Goal: Information Seeking & Learning: Learn about a topic

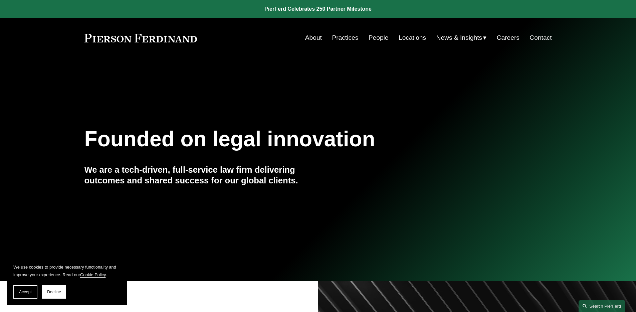
click at [376, 37] on link "People" at bounding box center [379, 37] width 20 height 13
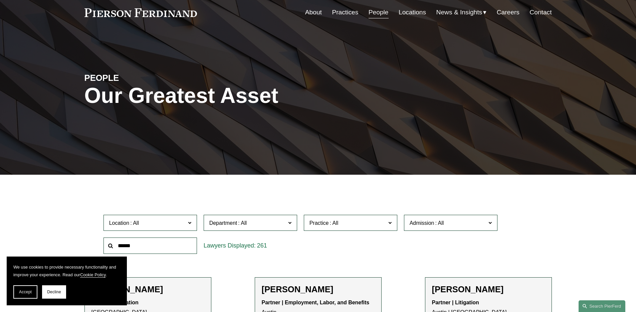
scroll to position [70, 0]
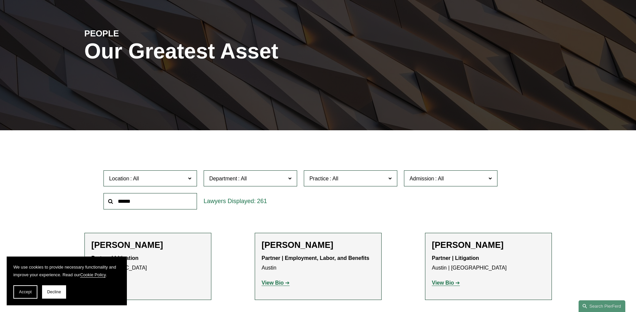
click at [442, 181] on span at bounding box center [439, 179] width 11 height 6
click at [0, 0] on link "North Carolina" at bounding box center [0, 0] width 0 height 0
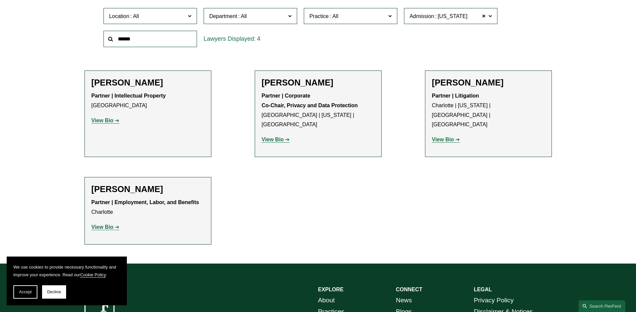
scroll to position [245, 0]
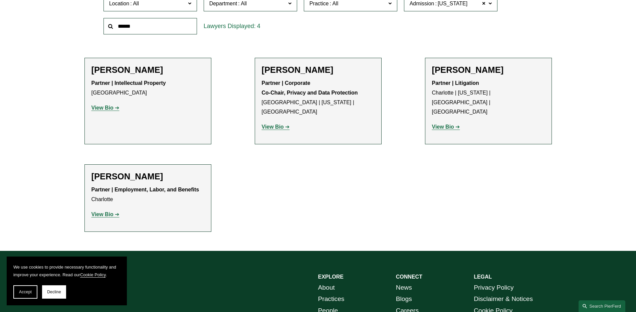
click at [112, 211] on strong "View Bio" at bounding box center [102, 214] width 22 height 6
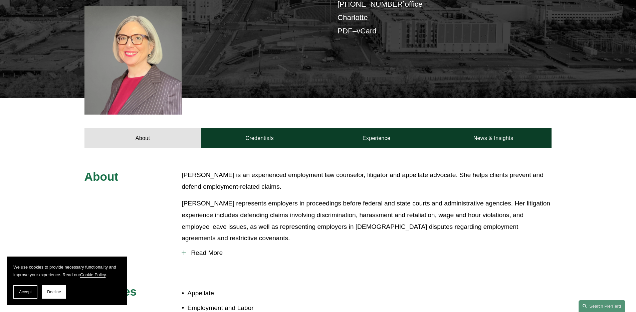
scroll to position [190, 0]
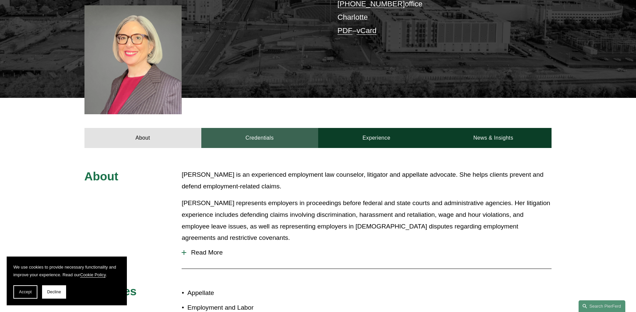
click at [276, 128] on link "Credentials" at bounding box center [259, 138] width 117 height 20
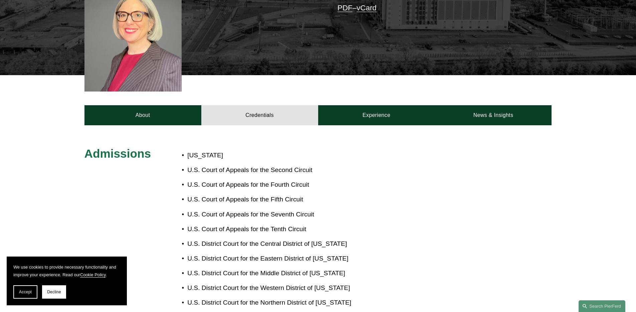
scroll to position [173, 0]
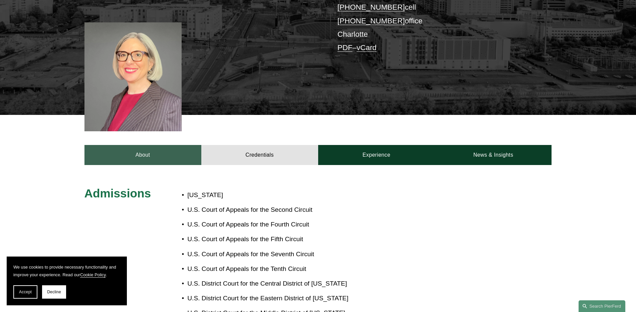
click at [173, 152] on link "About" at bounding box center [142, 155] width 117 height 20
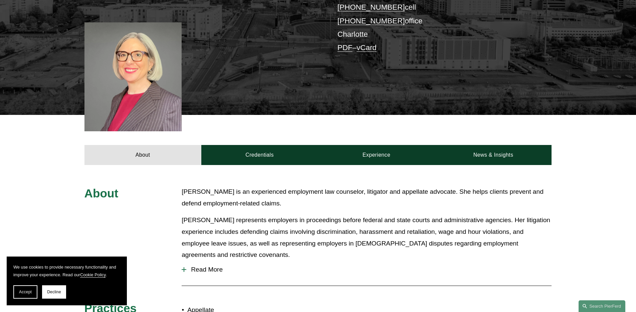
scroll to position [179, 0]
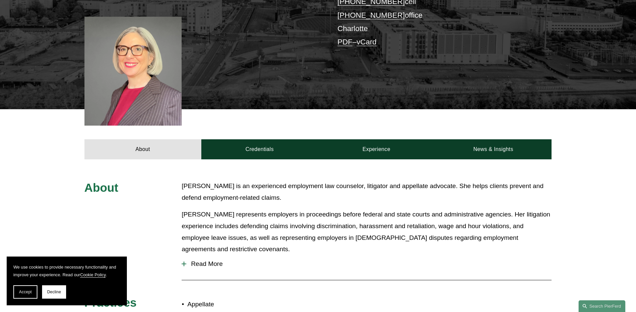
click at [218, 255] on button "Read More" at bounding box center [367, 263] width 370 height 17
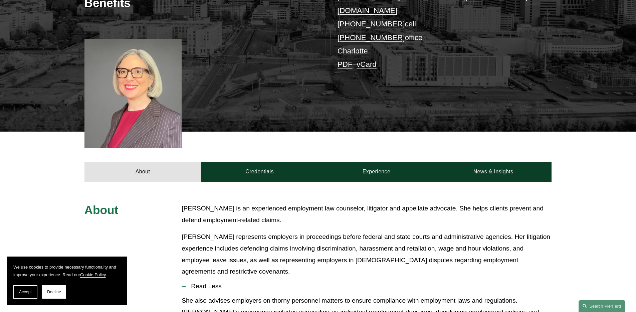
scroll to position [0, 0]
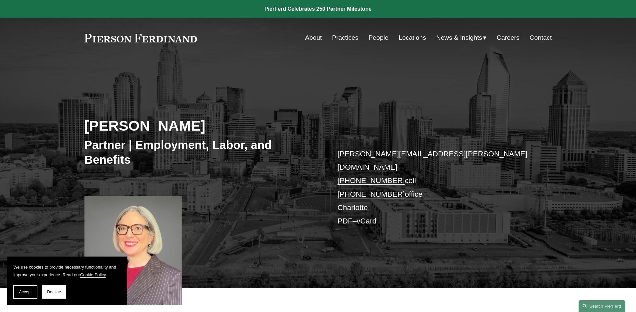
click at [374, 42] on link "People" at bounding box center [379, 37] width 20 height 13
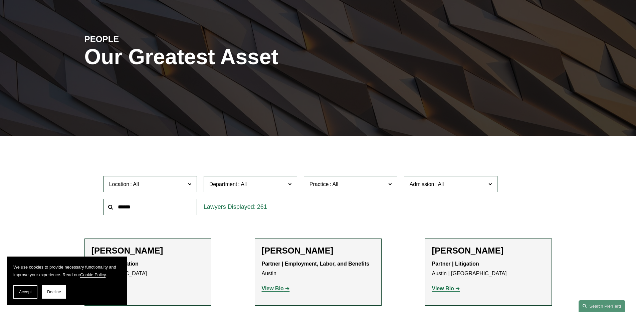
scroll to position [69, 0]
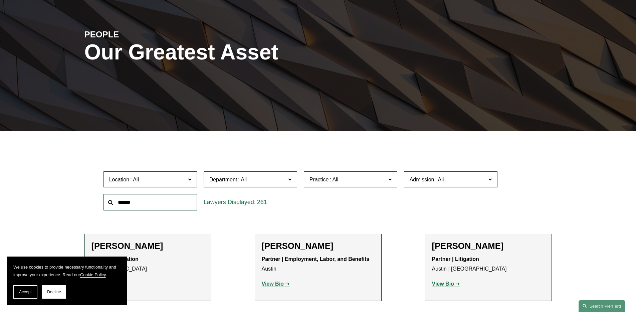
click at [356, 177] on span "Practice" at bounding box center [347, 179] width 76 height 9
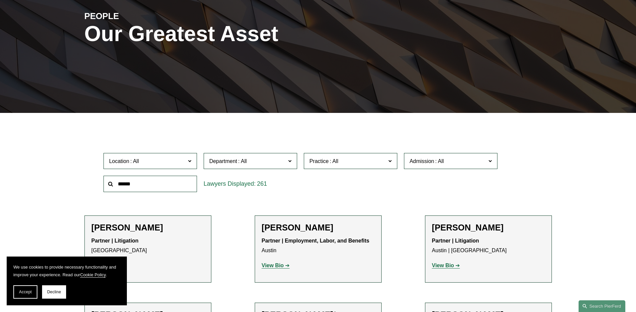
scroll to position [17, 0]
click at [0, 0] on link "Bankruptcy, Financial Restructuring, and Reorganization" at bounding box center [0, 0] width 0 height 0
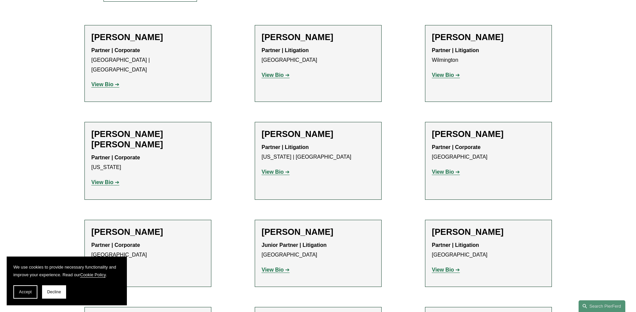
scroll to position [277, 0]
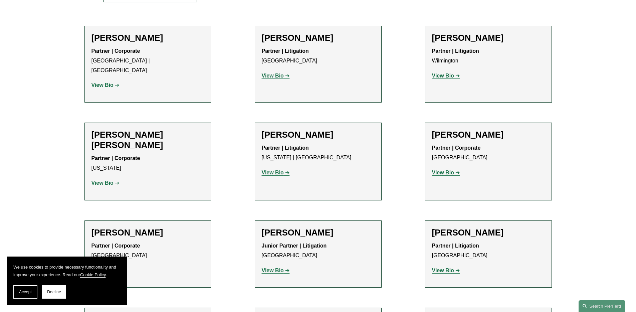
click at [442, 76] on strong "View Bio" at bounding box center [443, 76] width 22 height 6
